Goal: Task Accomplishment & Management: Manage account settings

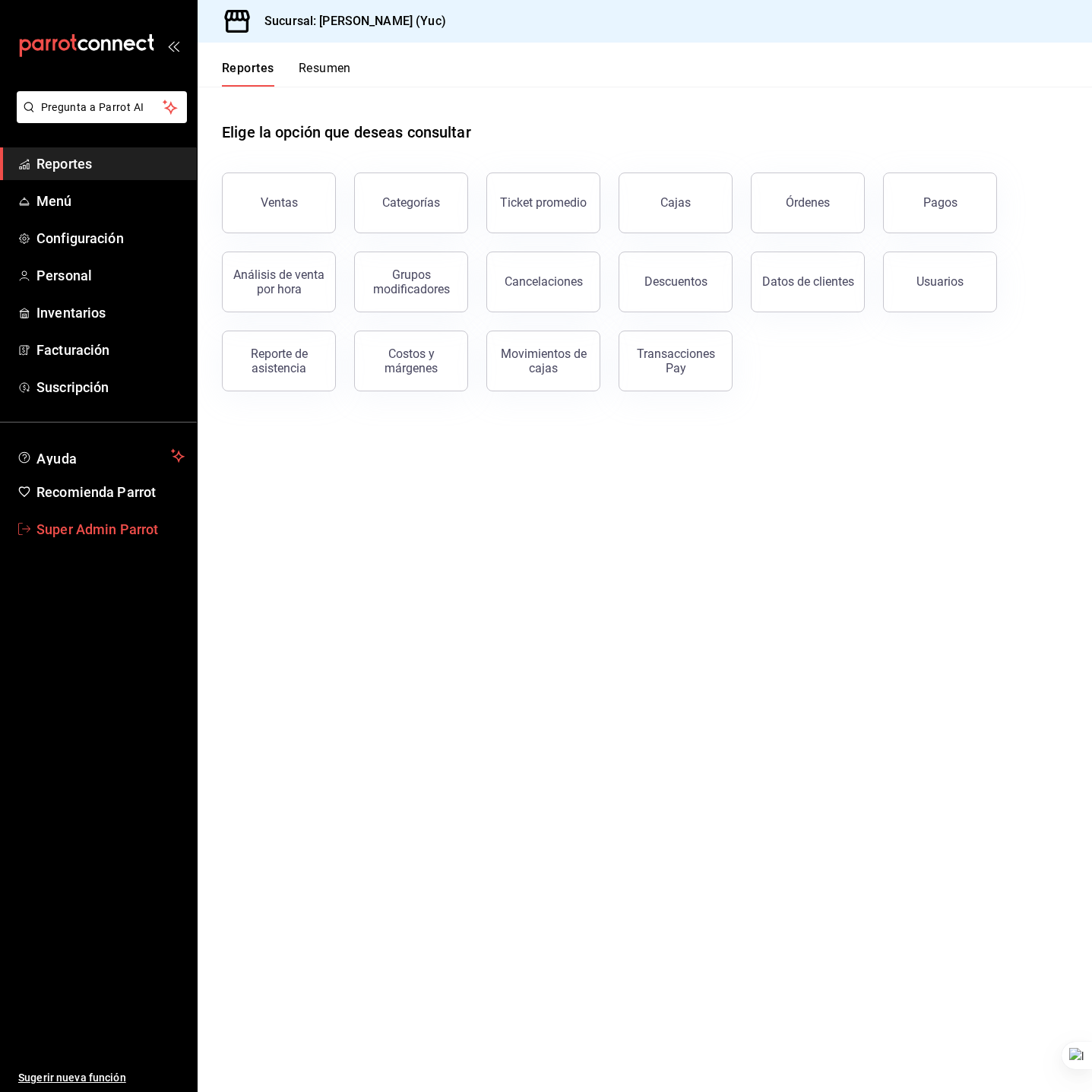
click at [112, 527] on span "Super Admin Parrot" at bounding box center [110, 529] width 148 height 20
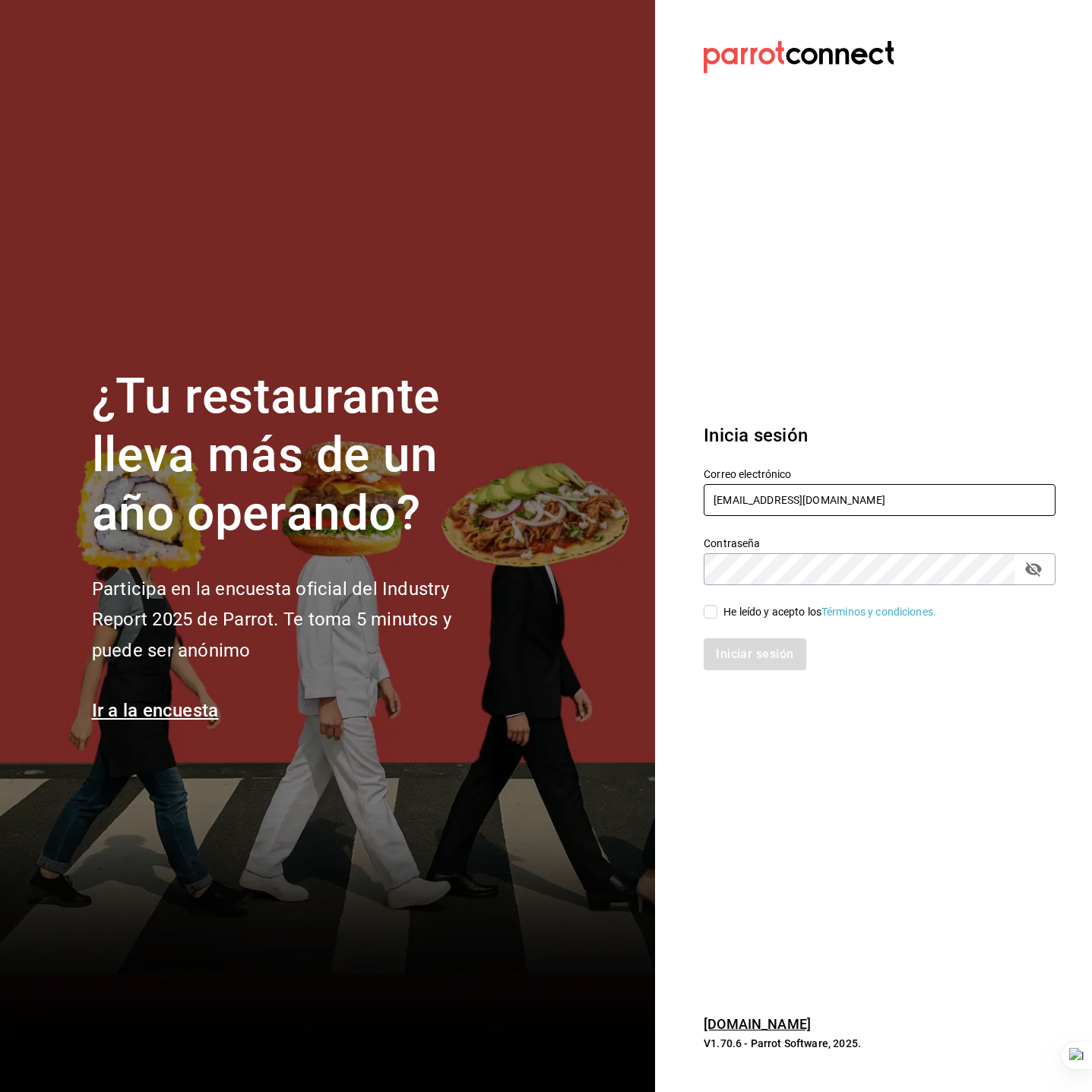
click at [814, 490] on input "[EMAIL_ADDRESS][DOMAIN_NAME]" at bounding box center [879, 500] width 352 height 32
click at [881, 491] on input "laca" at bounding box center [879, 500] width 352 height 32
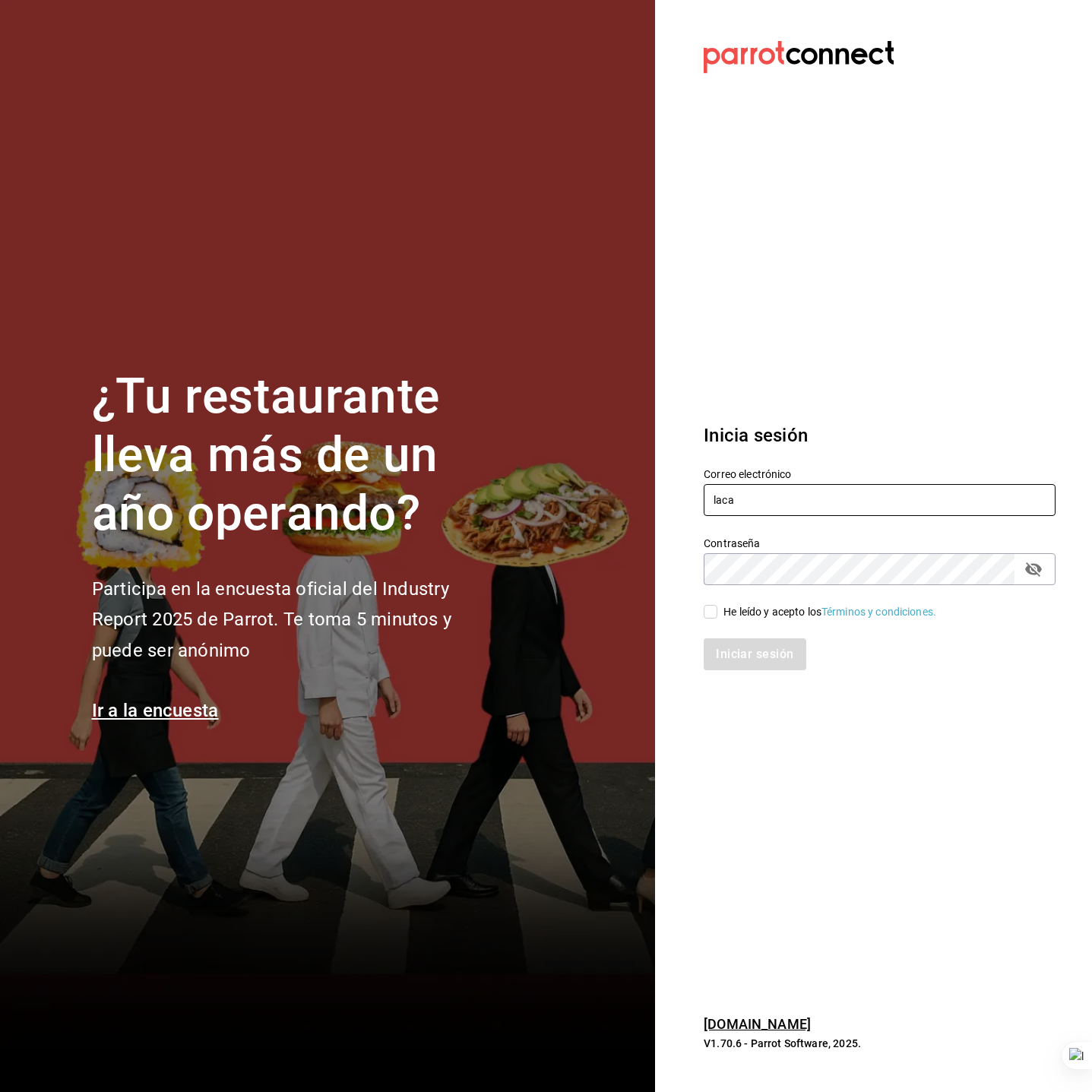
click at [881, 491] on input "laca" at bounding box center [879, 500] width 352 height 32
paste input "[EMAIL_ADDRESS][DOMAIN_NAME]"
type input "[EMAIL_ADDRESS][DOMAIN_NAME]"
click at [796, 618] on div "He leído y acepto los Términos y condiciones." at bounding box center [829, 612] width 213 height 16
click at [717, 618] on input "He leído y acepto los Términos y condiciones." at bounding box center [710, 612] width 14 height 14
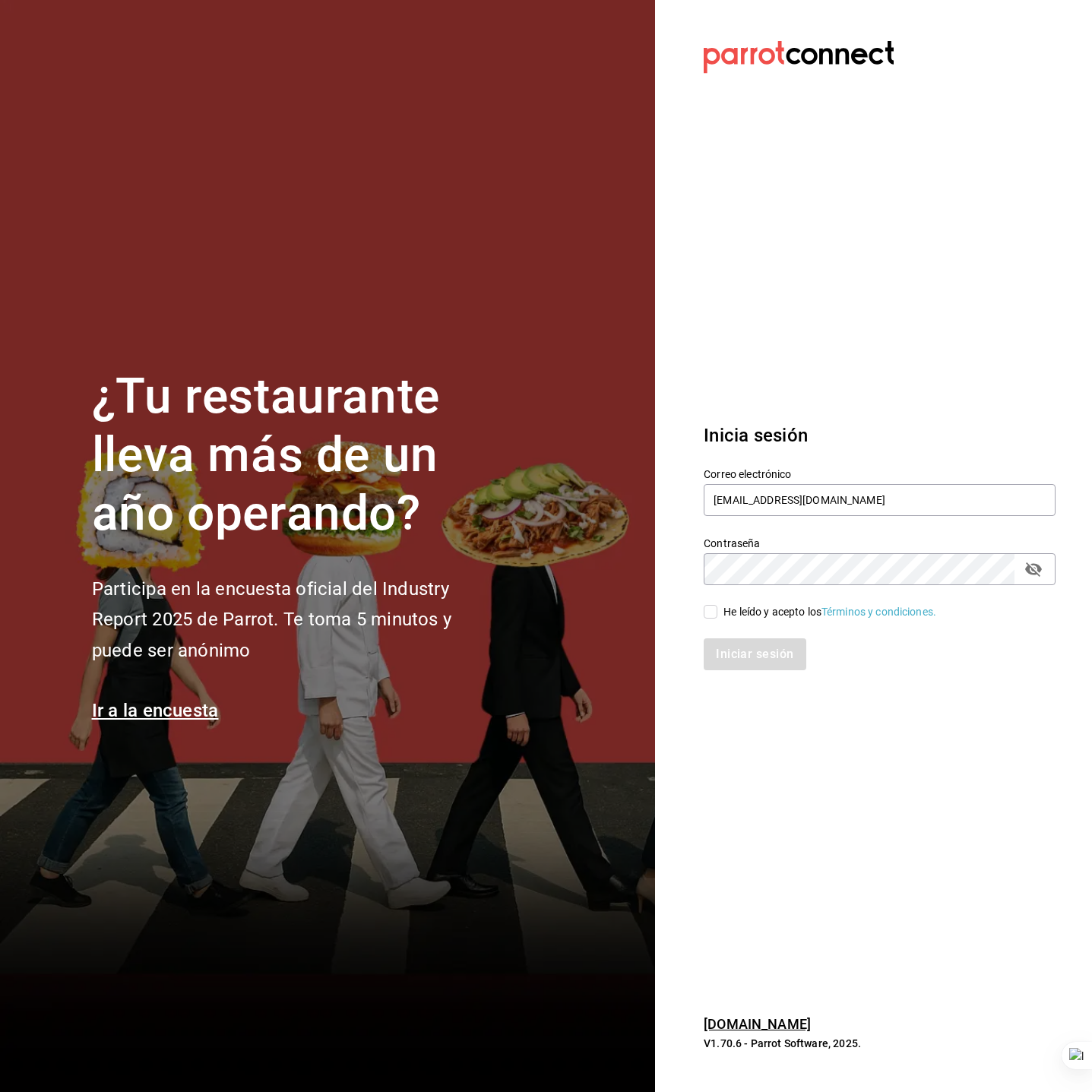
checkbox input "true"
click at [791, 651] on button "Iniciar sesión" at bounding box center [755, 654] width 103 height 32
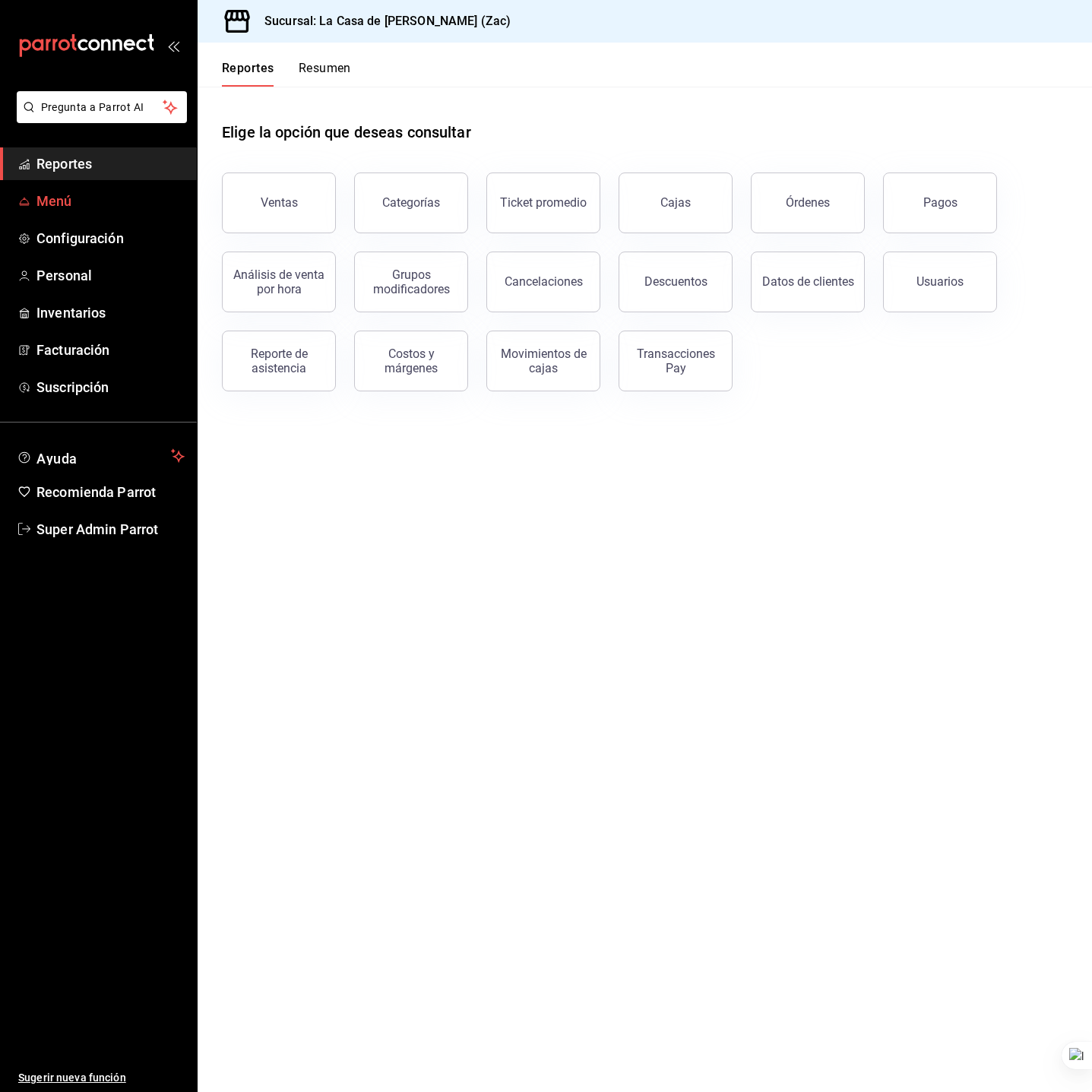
click at [72, 215] on link "Menú" at bounding box center [99, 201] width 197 height 33
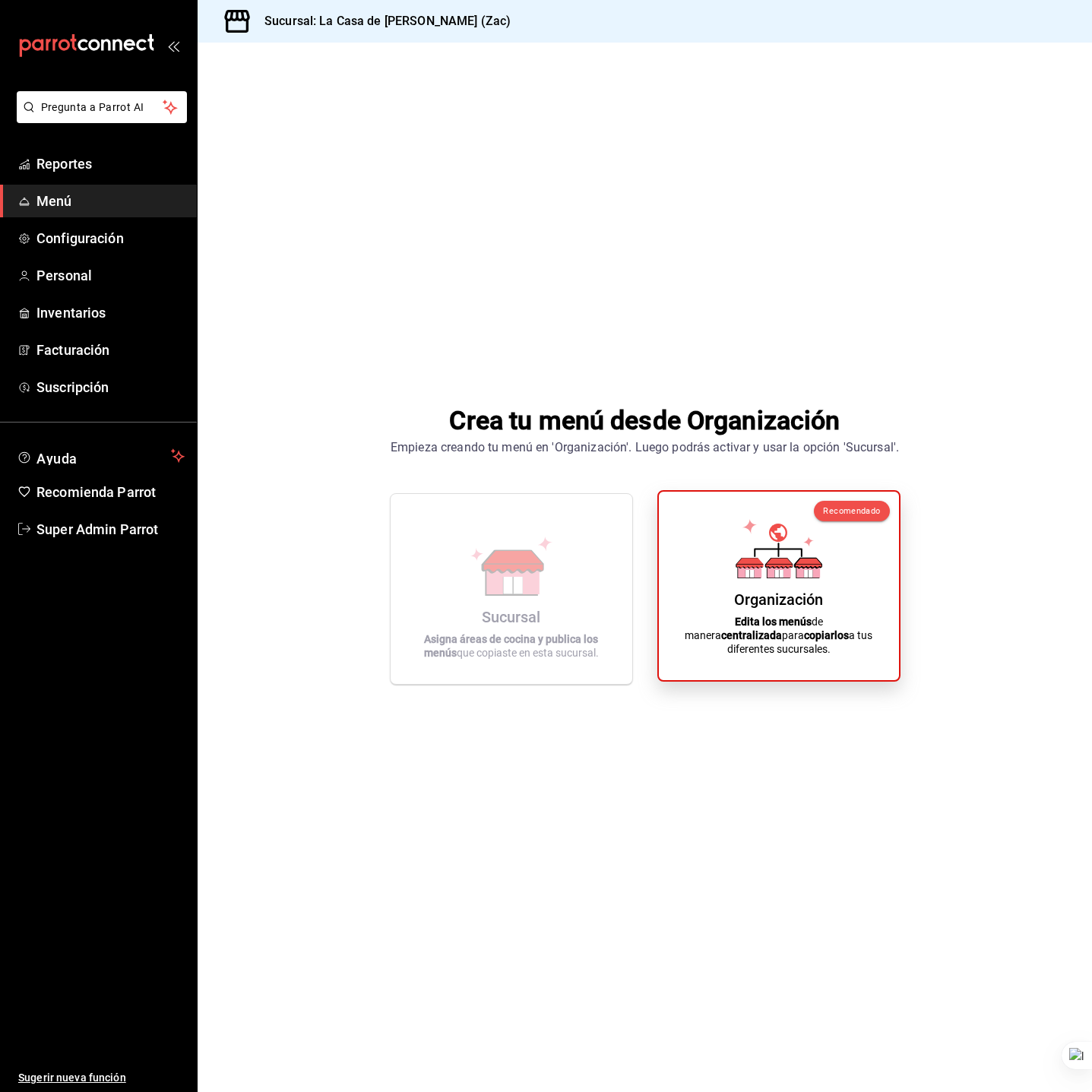
click at [770, 559] on icon at bounding box center [778, 548] width 86 height 59
